Goal: Browse casually

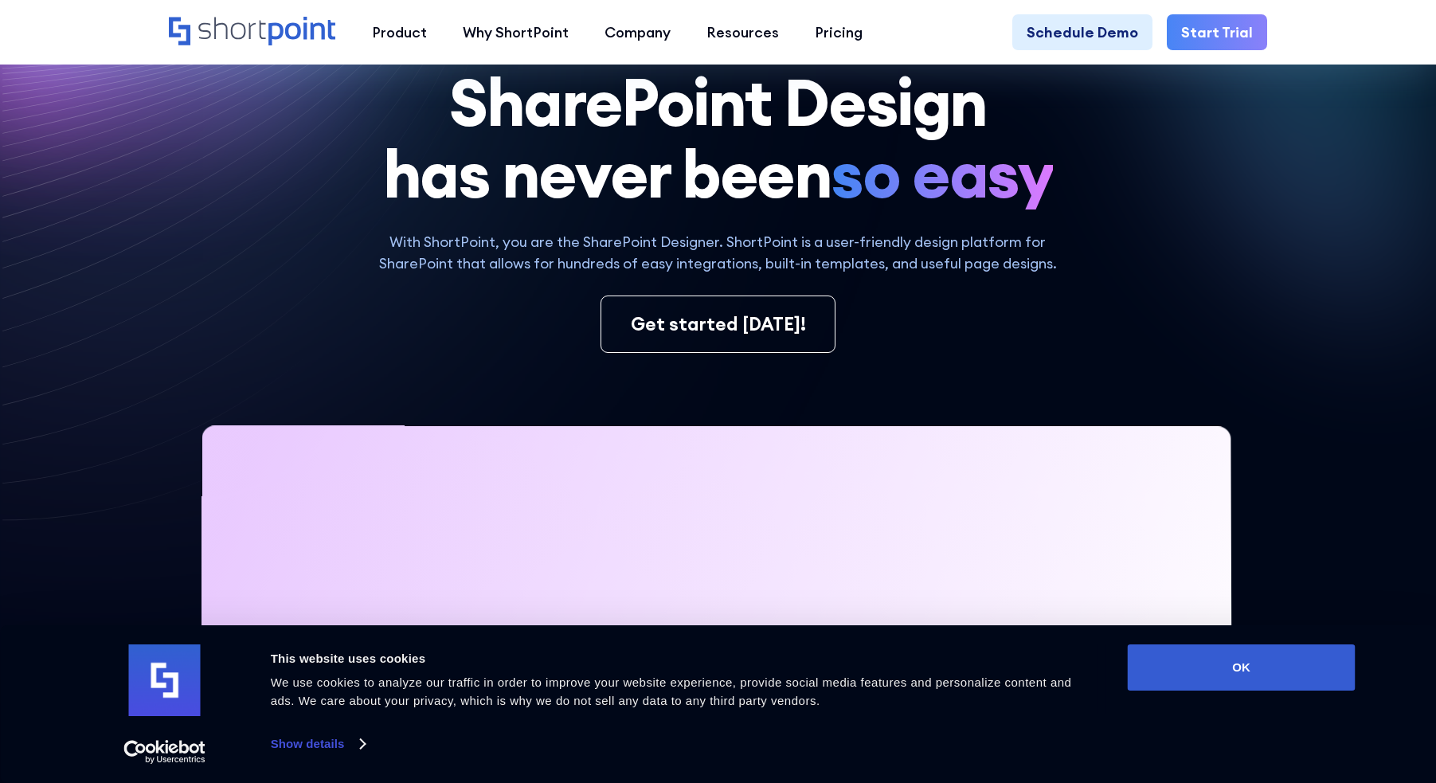
scroll to position [236, 0]
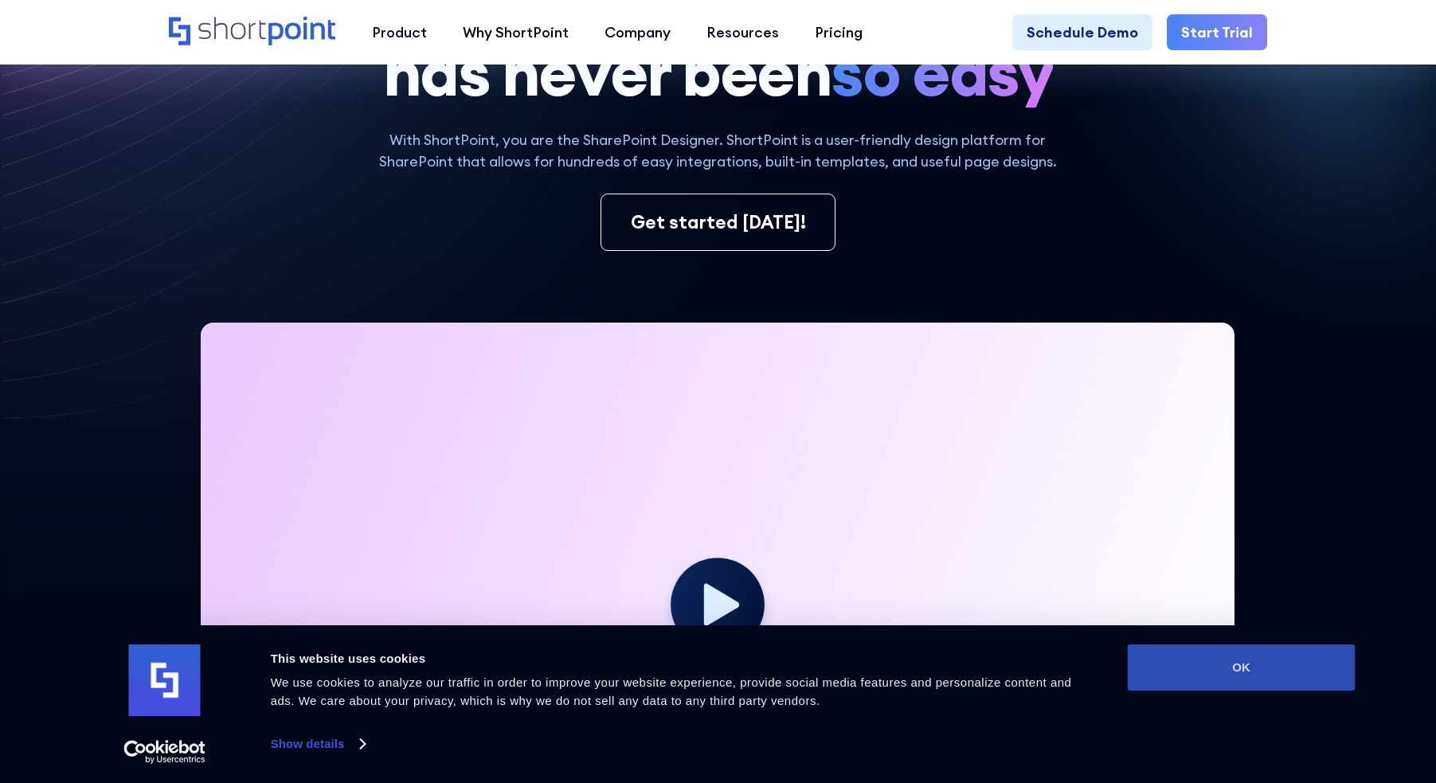
click at [1238, 682] on button "OK" at bounding box center [1242, 667] width 228 height 46
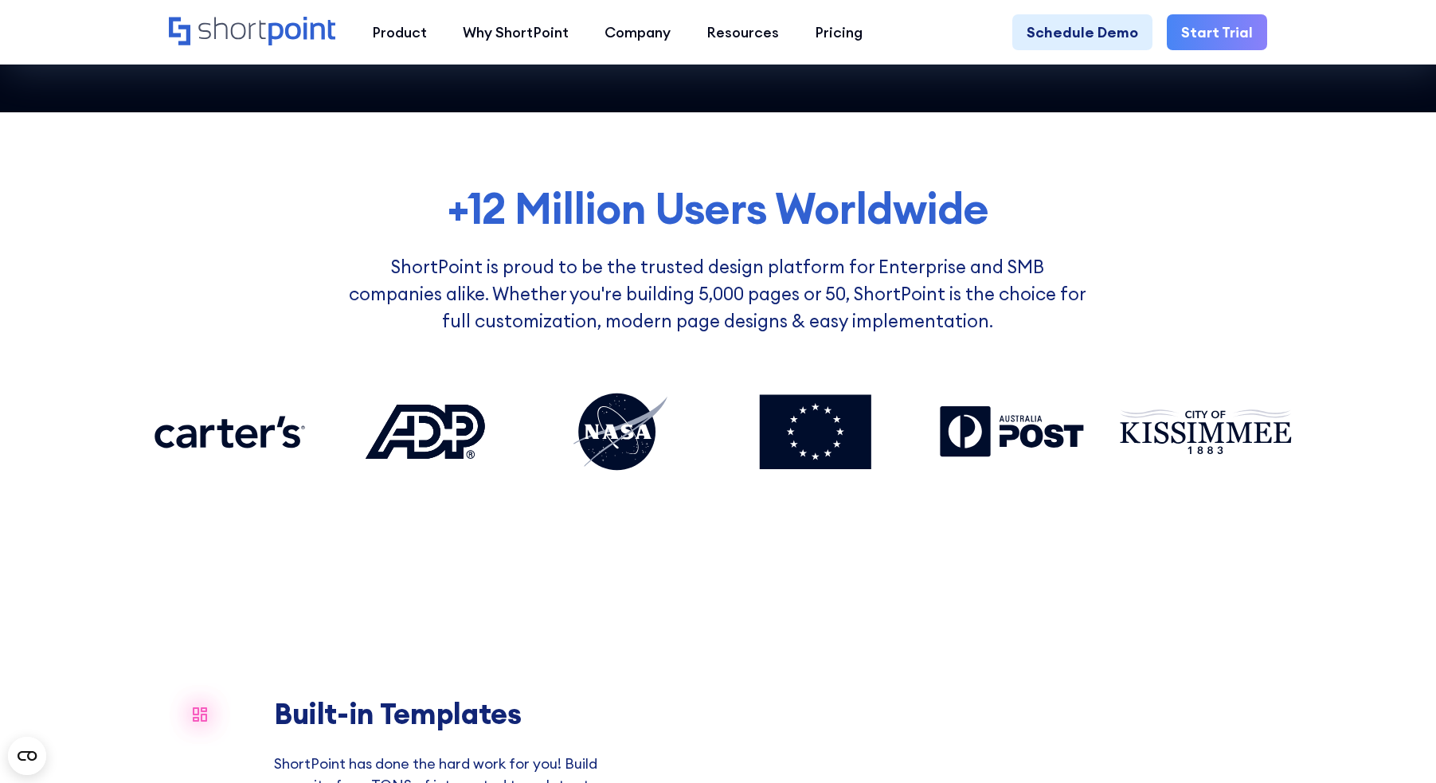
scroll to position [1144, 0]
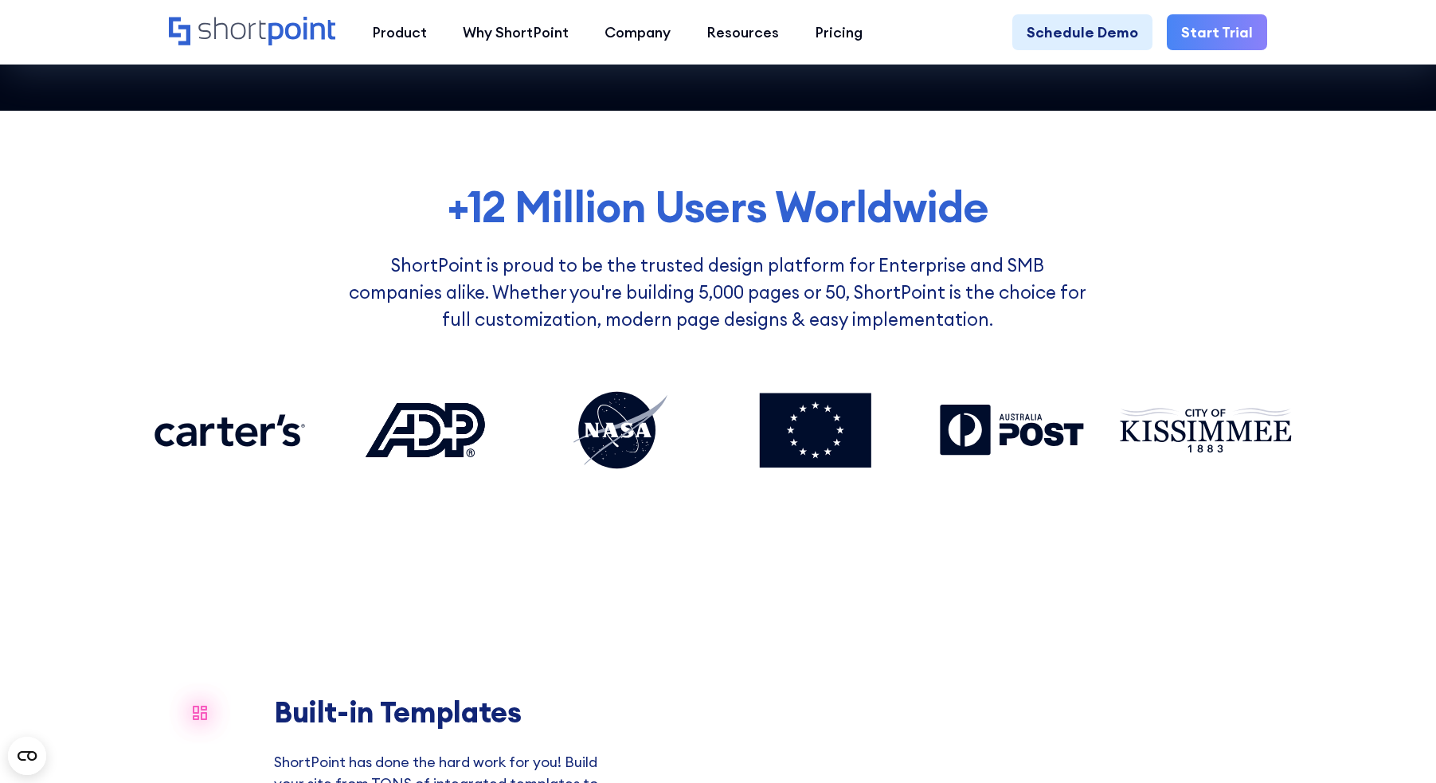
drag, startPoint x: 1215, startPoint y: 431, endPoint x: 1215, endPoint y: 273, distance: 157.7
click at [1215, 273] on div "+12 Million Users Worldwide ShortPoint is proud to be the trusted design platfo…" at bounding box center [717, 333] width 1149 height 301
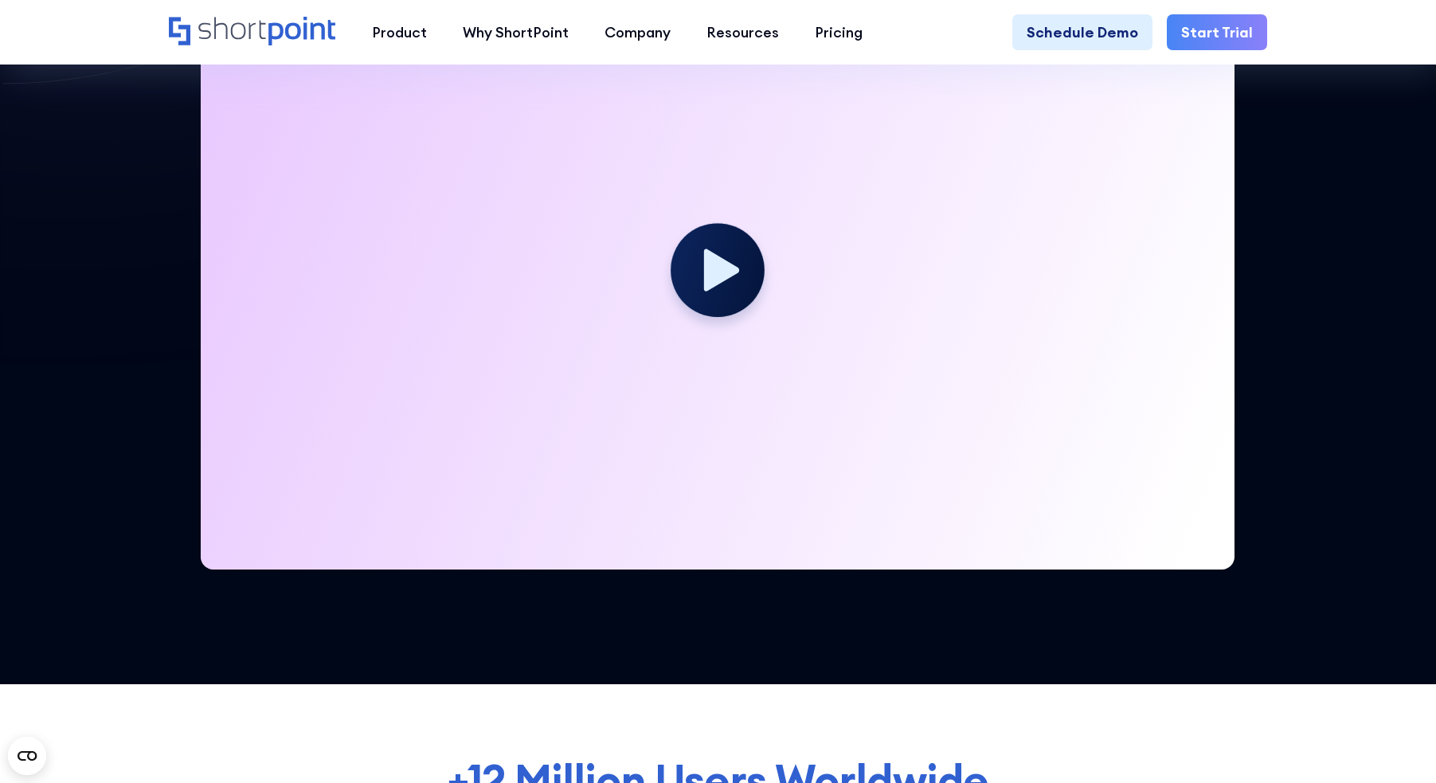
click at [1197, 288] on div at bounding box center [718, 278] width 1034 height 581
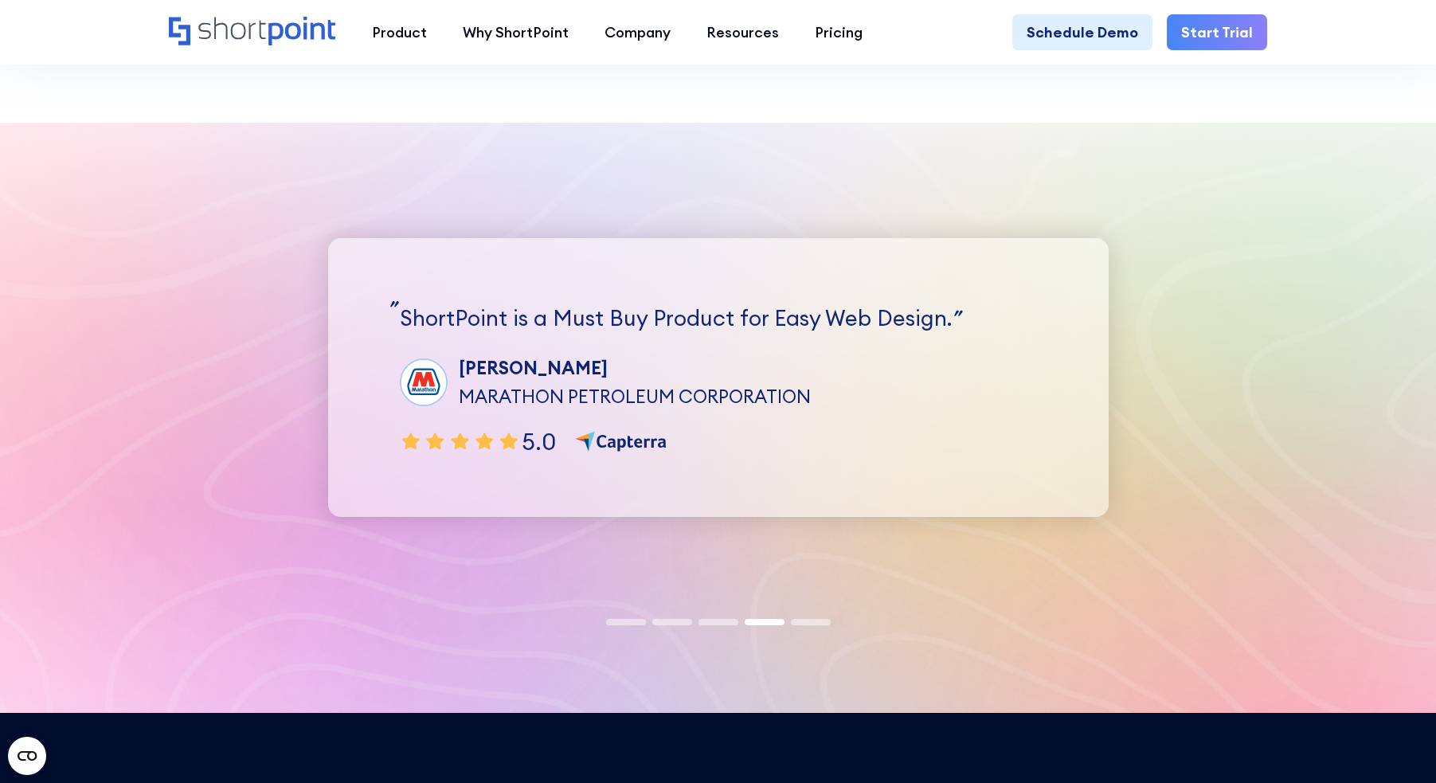
scroll to position [4538, 0]
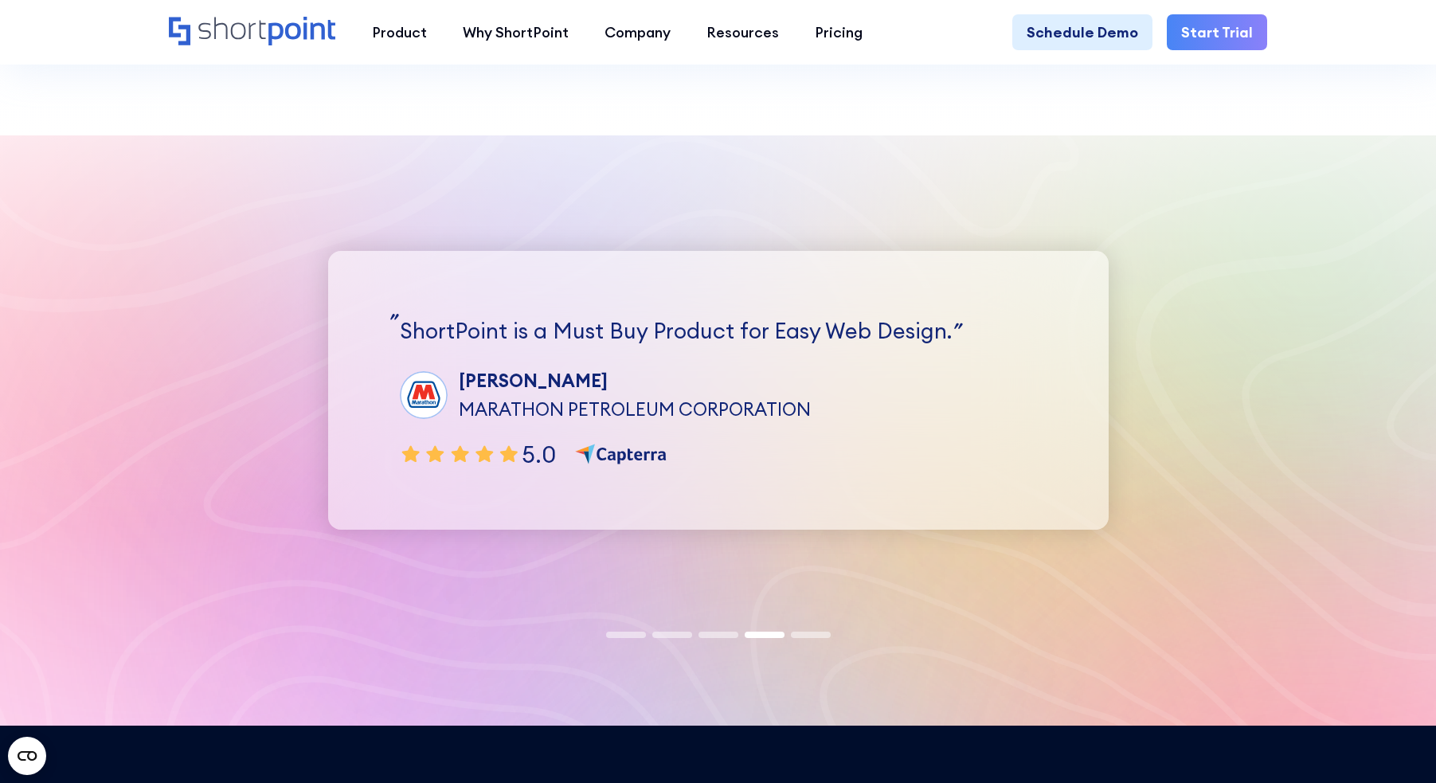
click at [800, 632] on span at bounding box center [811, 635] width 40 height 6
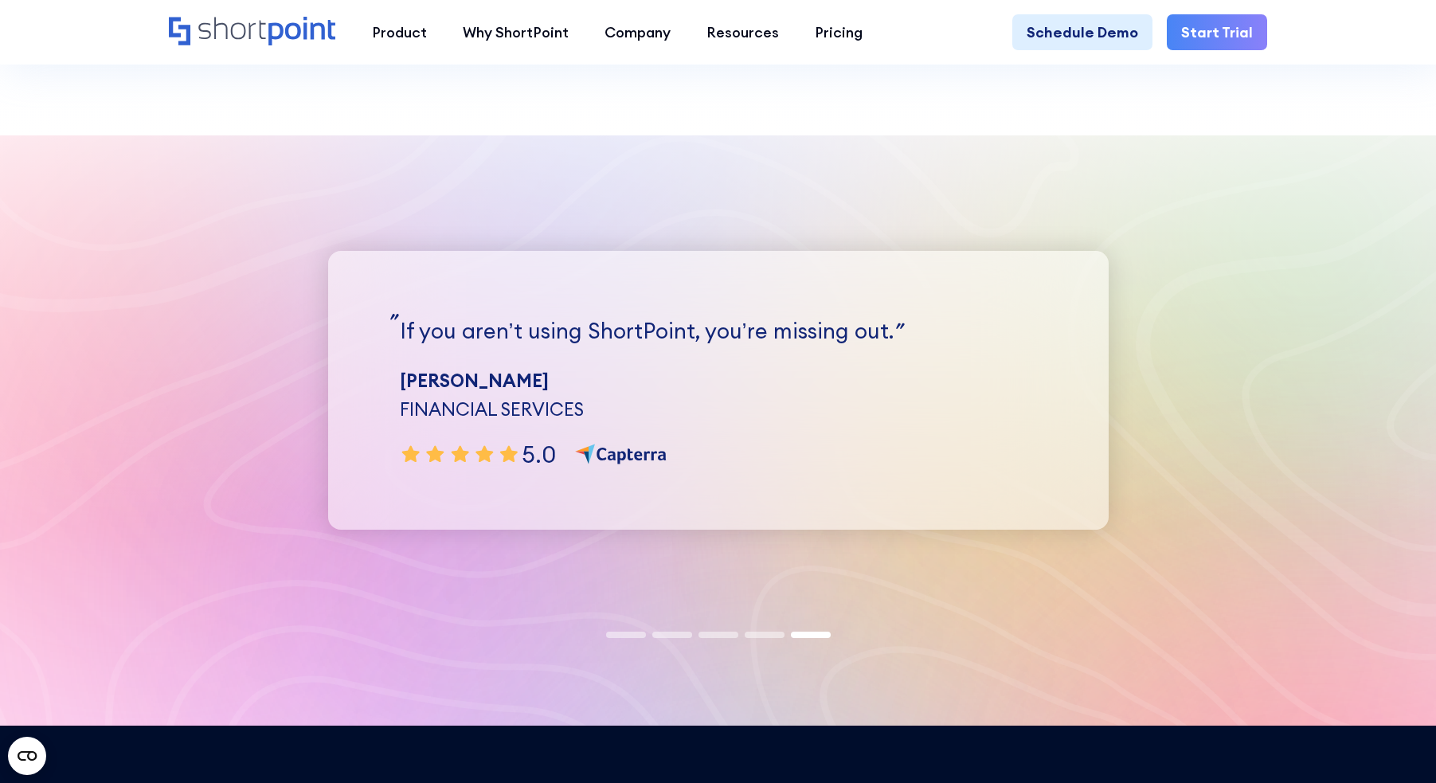
click at [620, 629] on div at bounding box center [718, 633] width 231 height 14
click at [620, 632] on span at bounding box center [626, 635] width 40 height 6
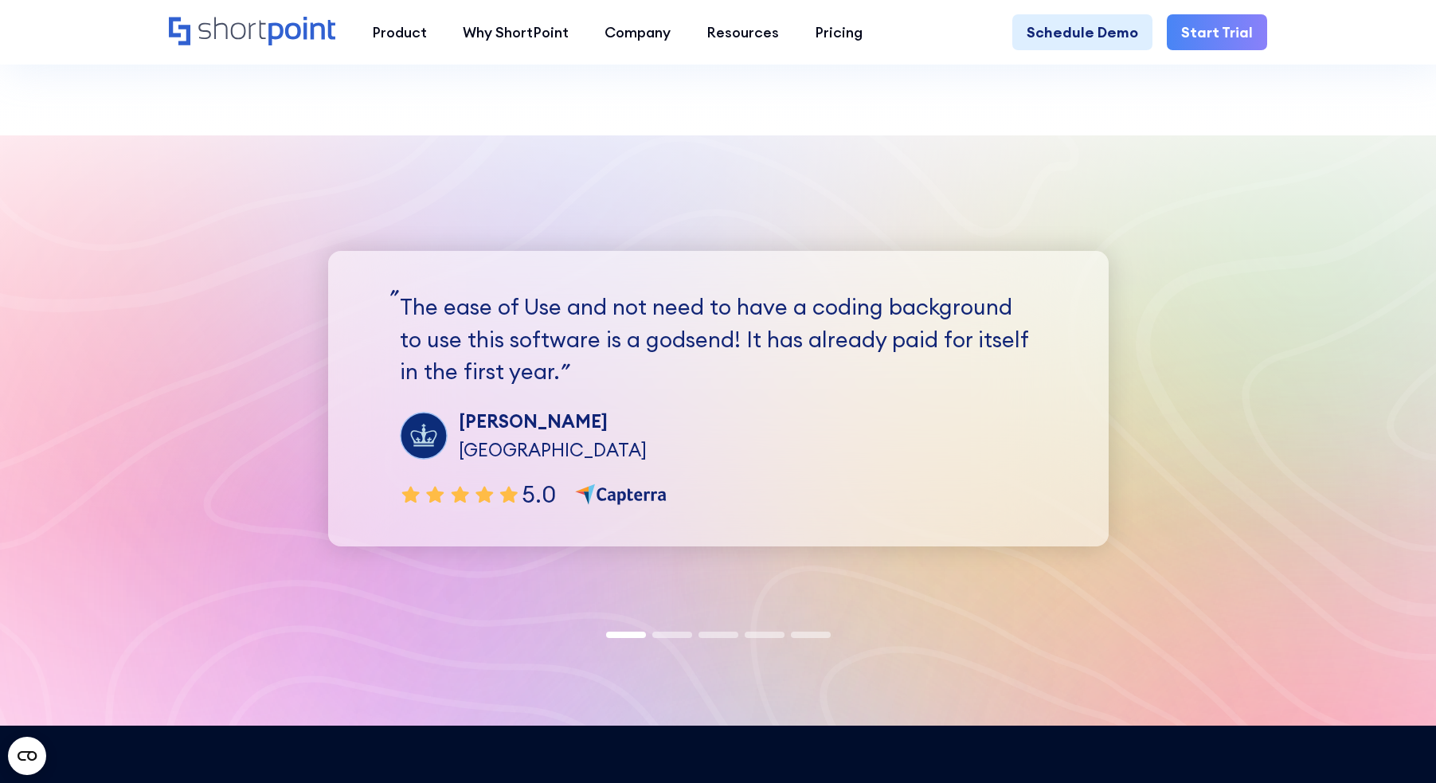
click at [726, 612] on div at bounding box center [718, 633] width 1436 height 43
click at [810, 632] on span at bounding box center [811, 635] width 40 height 6
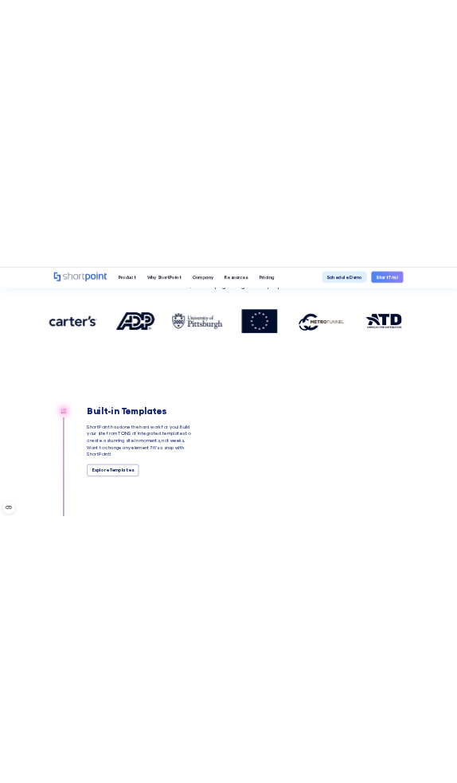
scroll to position [1086, 0]
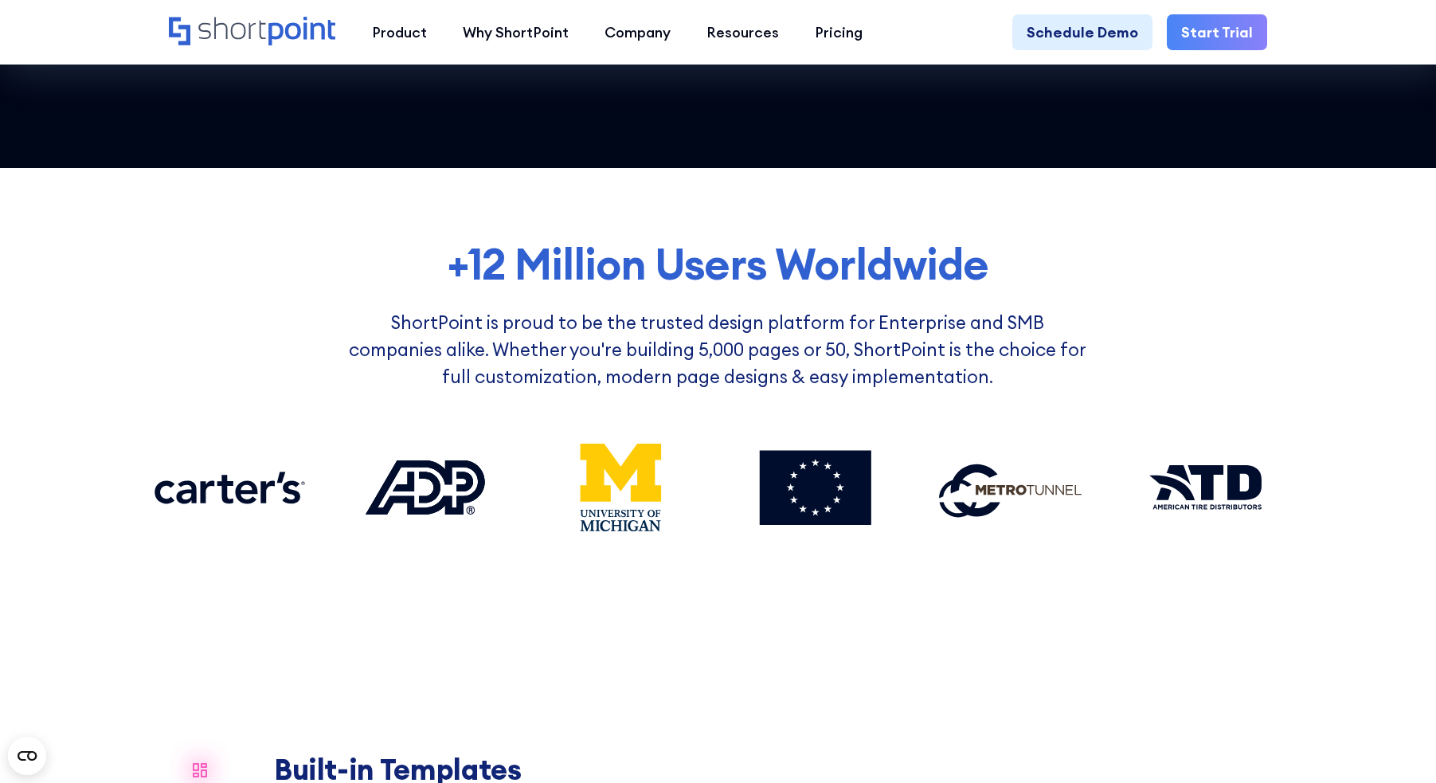
drag, startPoint x: 777, startPoint y: 484, endPoint x: 619, endPoint y: 482, distance: 157.7
click at [619, 483] on div at bounding box center [717, 487] width 1149 height 108
drag, startPoint x: 619, startPoint y: 482, endPoint x: 573, endPoint y: 482, distance: 45.4
click at [573, 482] on icon at bounding box center [621, 459] width 174 height 108
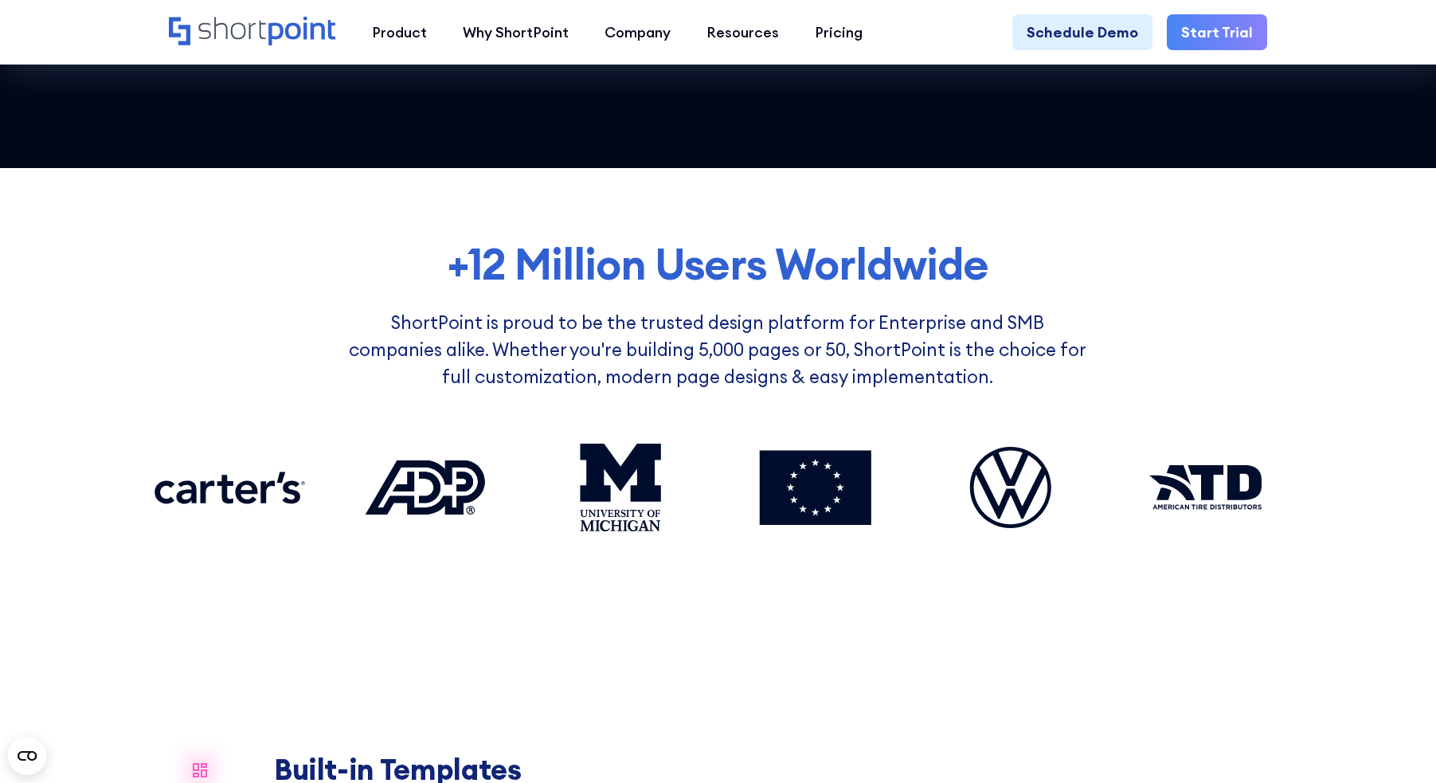
drag, startPoint x: 591, startPoint y: 483, endPoint x: 626, endPoint y: 483, distance: 35.0
click at [626, 483] on icon at bounding box center [621, 459] width 174 height 108
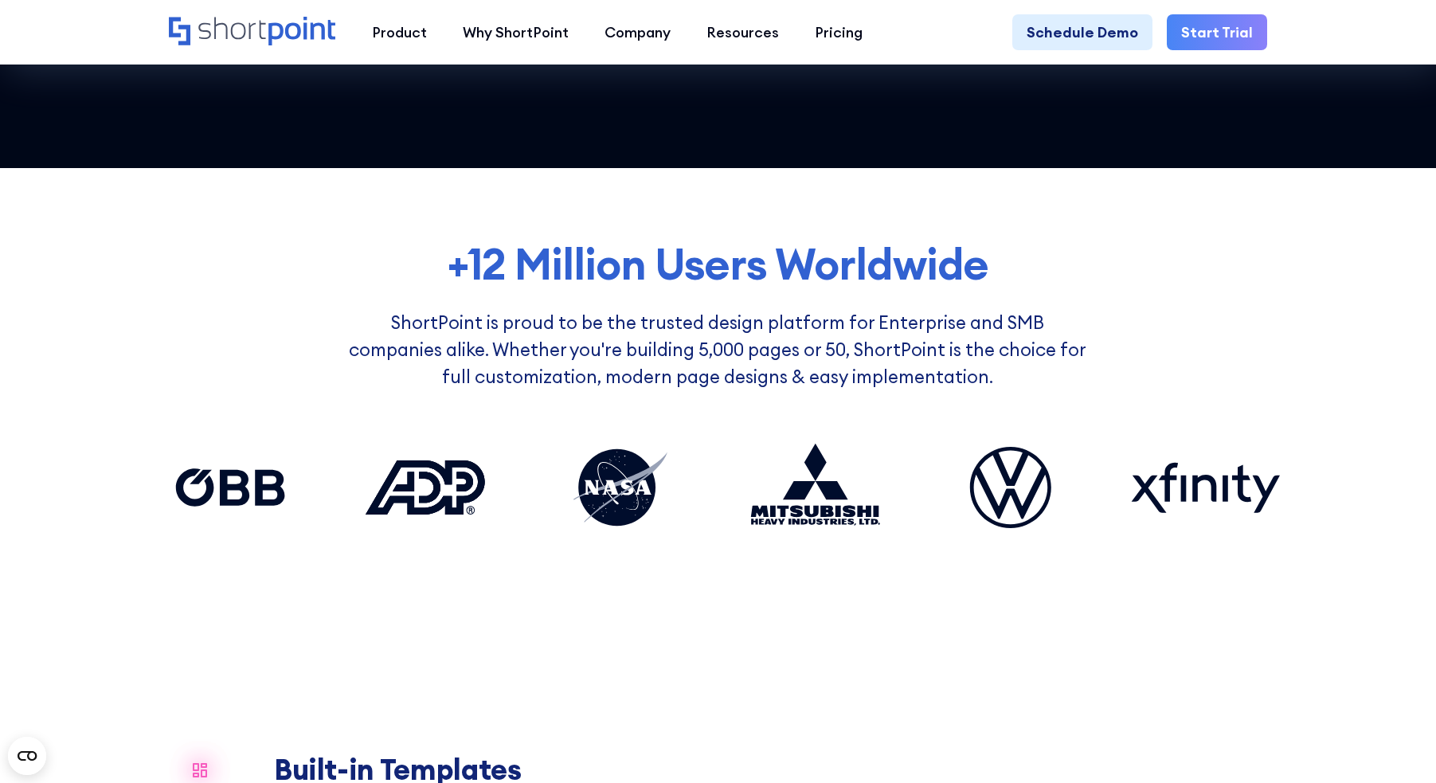
click at [624, 487] on icon at bounding box center [621, 459] width 174 height 108
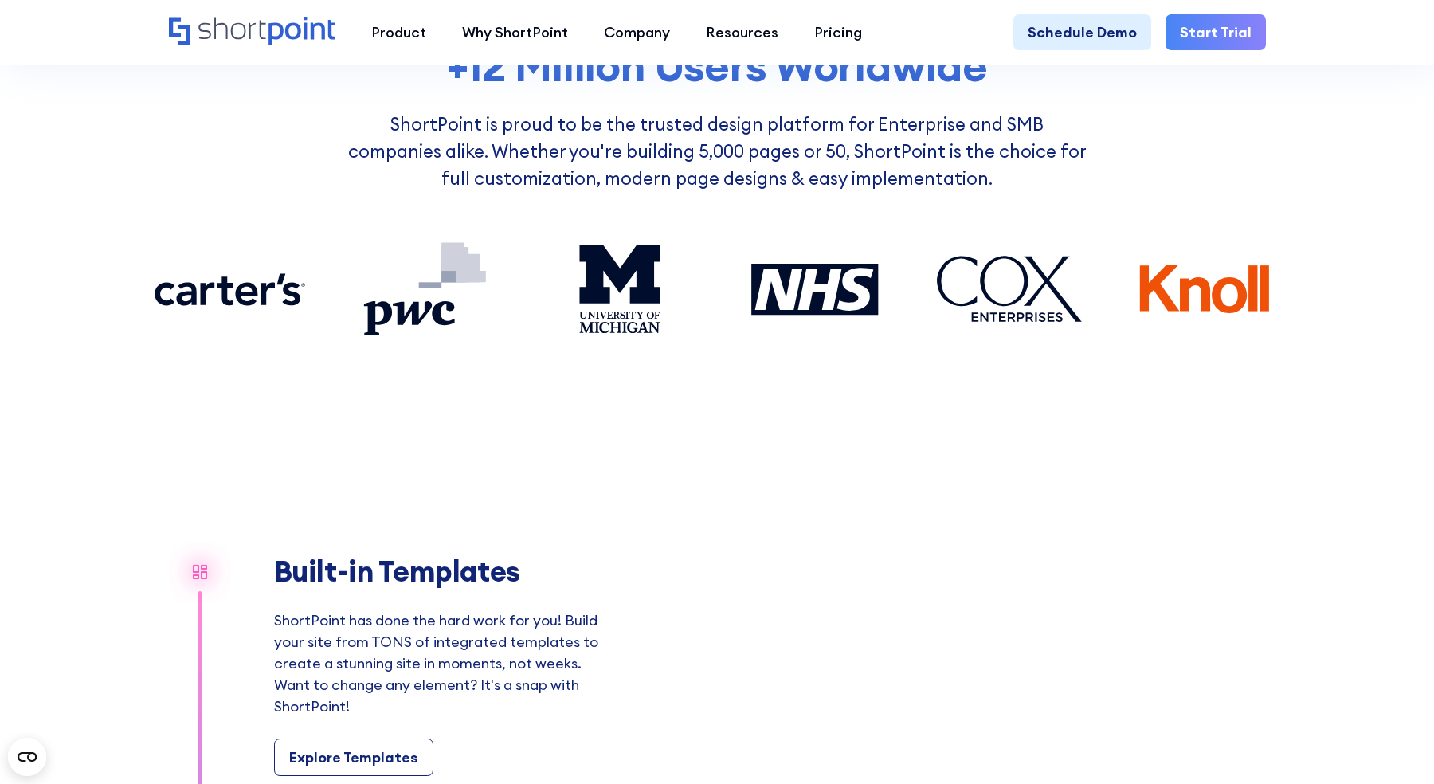
scroll to position [1230, 0]
